Goal: Task Accomplishment & Management: Use online tool/utility

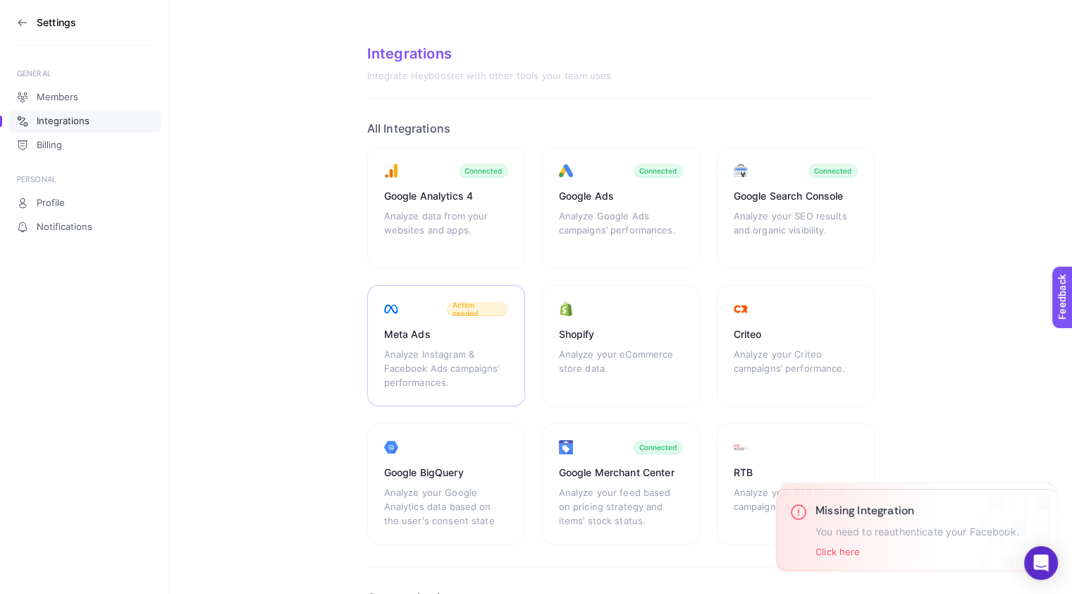
click at [453, 362] on div "Analyze Instagram & Facebook Ads campaigns’ performances." at bounding box center [446, 368] width 124 height 42
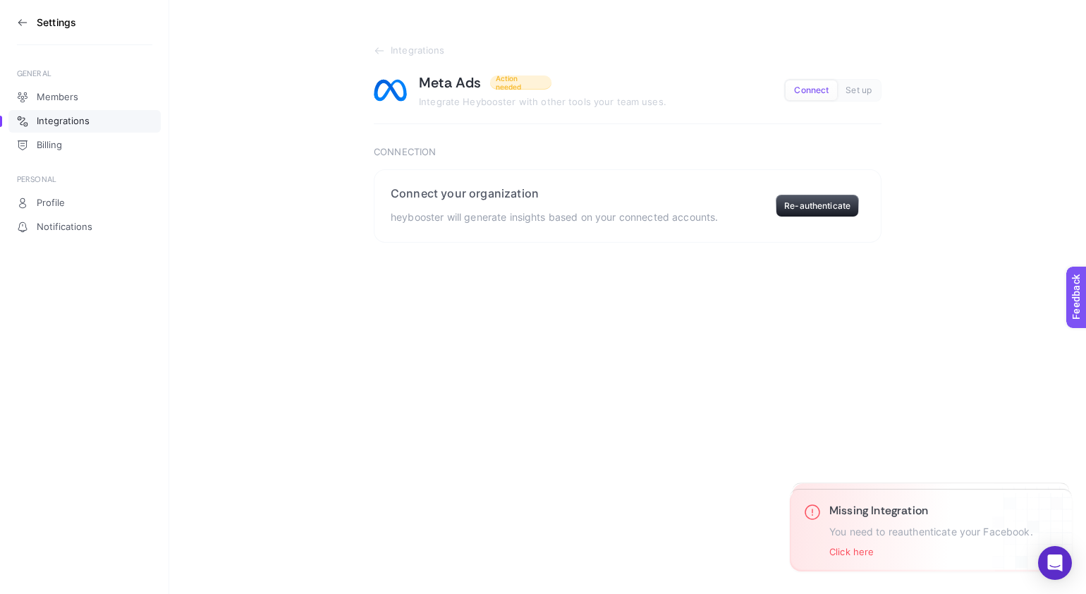
click at [816, 84] on button "Connect" at bounding box center [810, 90] width 51 height 20
click at [811, 87] on span "Connect" at bounding box center [811, 90] width 35 height 11
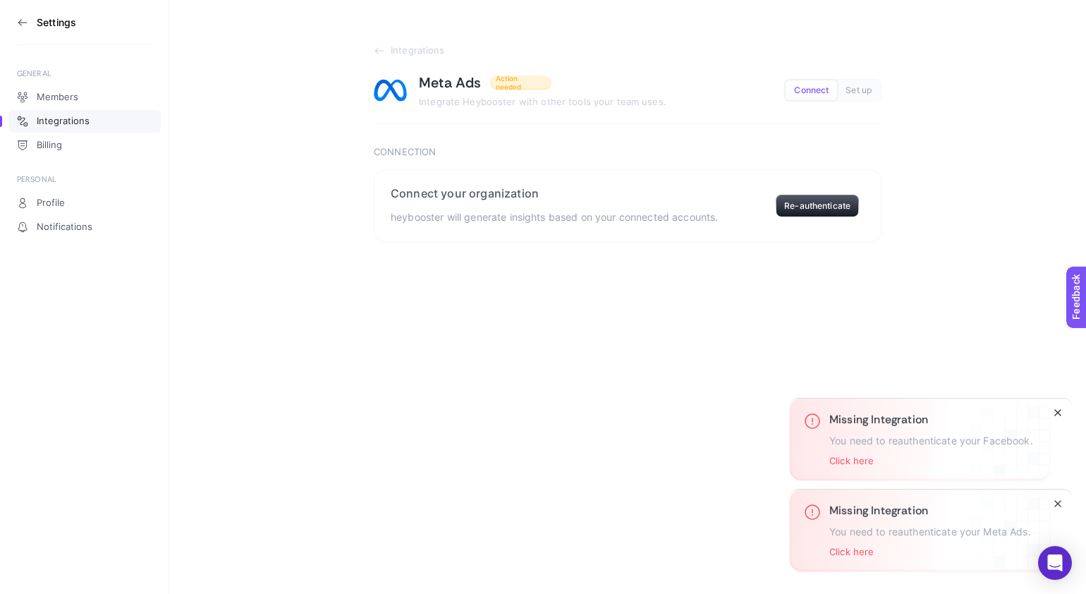
click at [1057, 412] on line "Close" at bounding box center [1058, 413] width 6 height 6
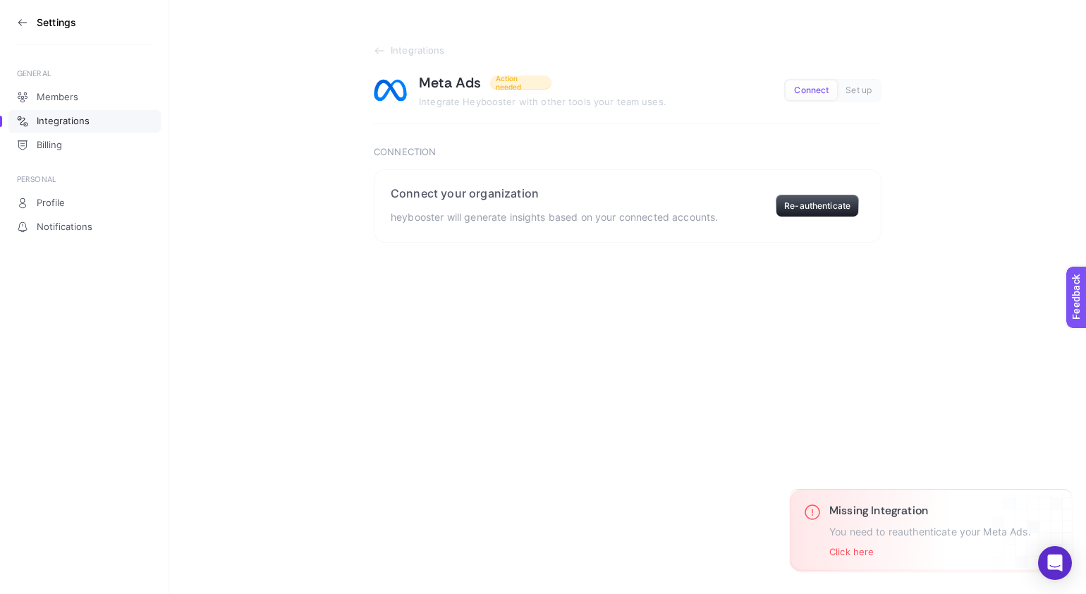
click at [0, 0] on icon "Close" at bounding box center [0, 0] width 0 height 0
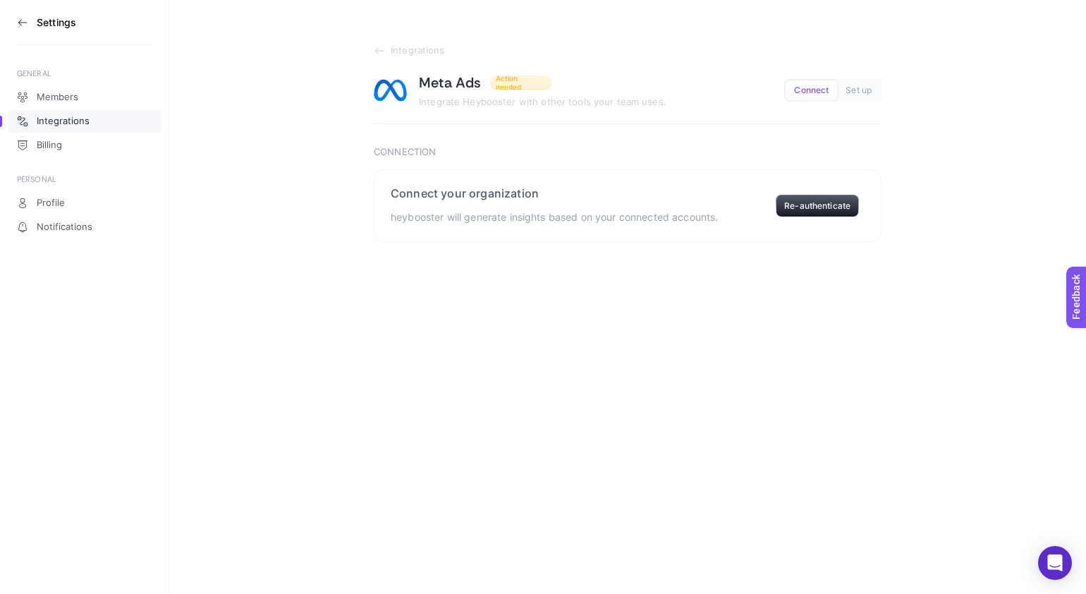
click at [815, 87] on span "Connect" at bounding box center [811, 90] width 35 height 11
click at [818, 205] on button "Re-authenticate" at bounding box center [817, 206] width 83 height 23
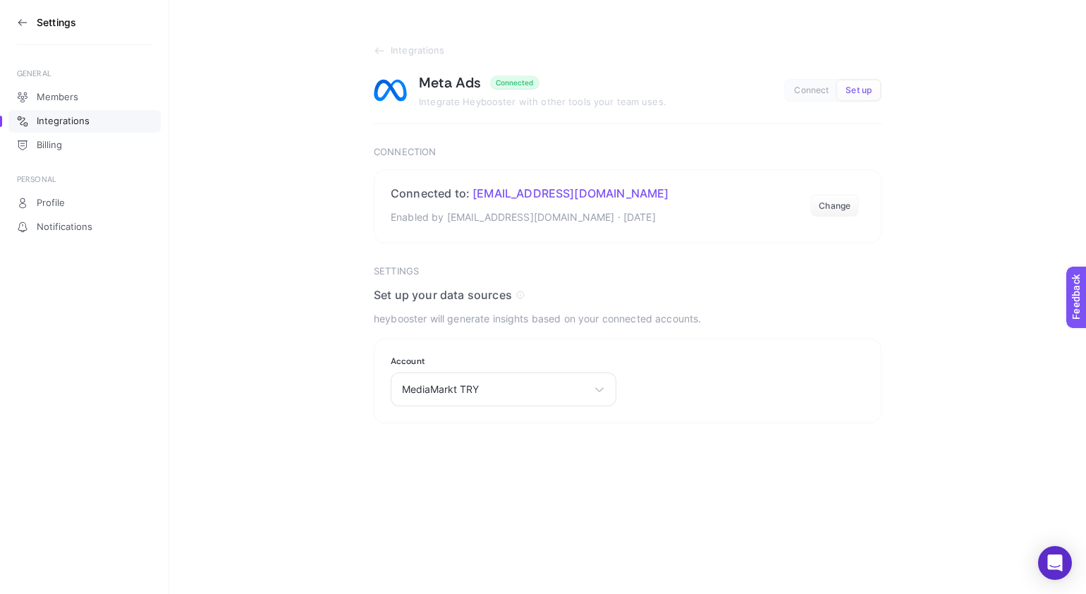
click at [55, 118] on span "Integrations" at bounding box center [63, 121] width 53 height 11
